Goal: Task Accomplishment & Management: Manage account settings

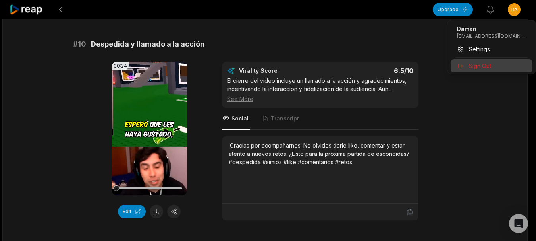
click at [481, 66] on span "Sign Out" at bounding box center [480, 66] width 22 height 8
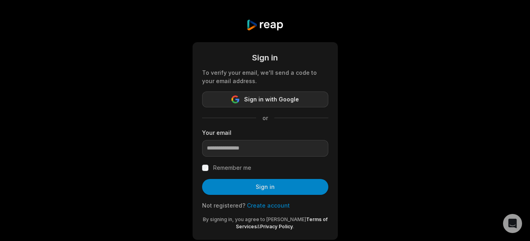
click at [259, 101] on span "Sign in with Google" at bounding box center [271, 100] width 55 height 10
